Goal: Find contact information: Find contact information

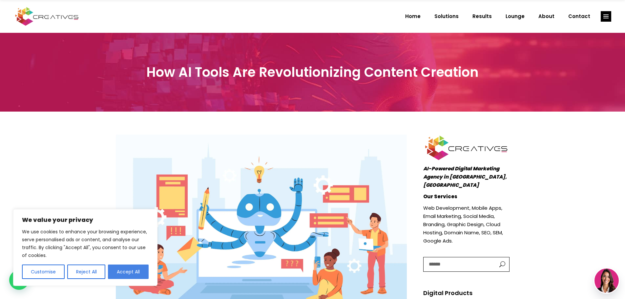
click at [121, 274] on button "Accept All" at bounding box center [128, 271] width 41 height 14
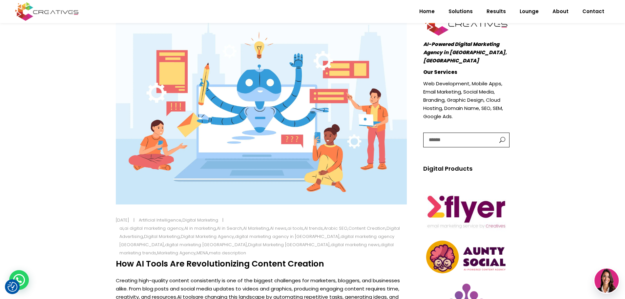
scroll to position [164, 0]
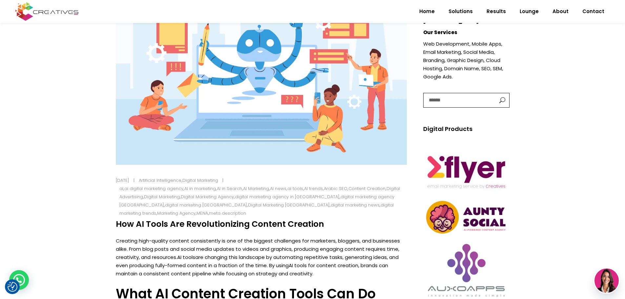
click at [455, 96] on input "search" at bounding box center [457, 100] width 69 height 14
type input "********"
click at [492, 93] on button "button" at bounding box center [500, 100] width 16 height 14
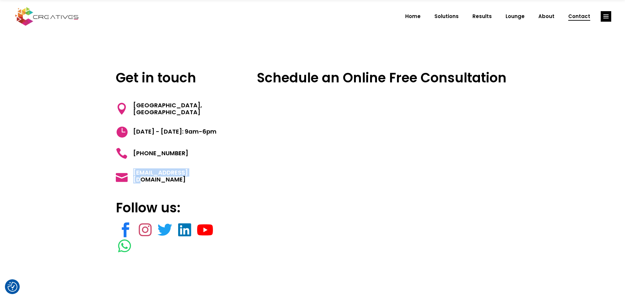
drag, startPoint x: 199, startPoint y: 174, endPoint x: 131, endPoint y: 176, distance: 67.9
click at [131, 176] on h5 "[EMAIL_ADDRESS][DOMAIN_NAME]" at bounding box center [174, 176] width 117 height 14
copy span "[EMAIL_ADDRESS][DOMAIN_NAME]"
